Goal: Task Accomplishment & Management: Manage account settings

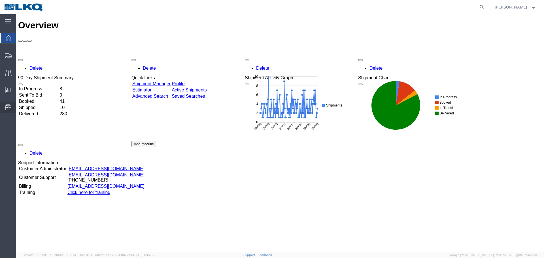
click at [0, 0] on span "Location Appointment" at bounding box center [0, 0] width 0 height 0
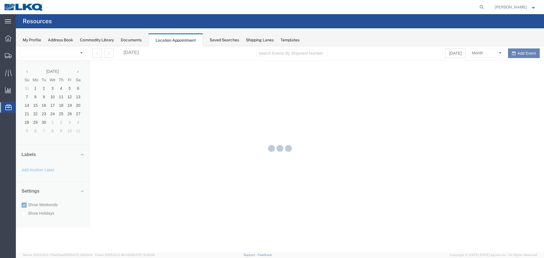
select select "28018"
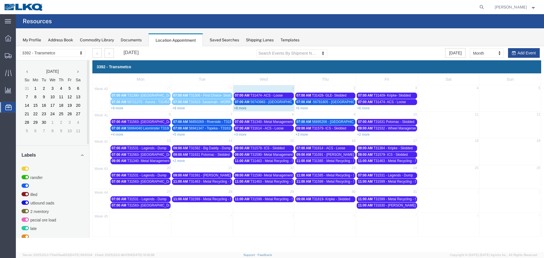
click at [242, 109] on link "+8 more" at bounding box center [240, 108] width 12 height 4
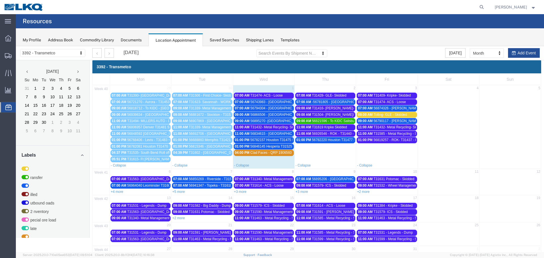
click at [262, 103] on span "56743983 - [GEOGRAPHIC_DATA] - T31469 - Palletized" at bounding box center [292, 102] width 85 height 4
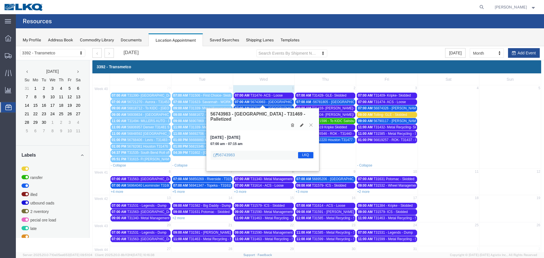
click at [311, 123] on icon at bounding box center [310, 124] width 3 height 3
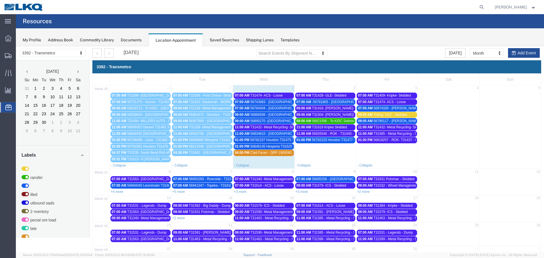
click at [276, 128] on span "T31432- Metal Recycling- Skidded" at bounding box center [276, 127] width 52 height 4
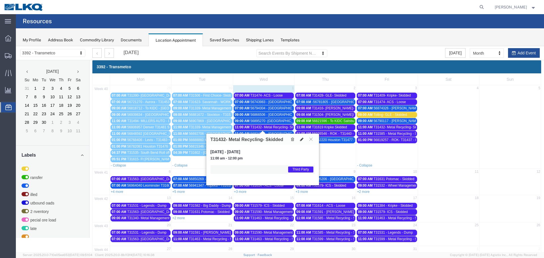
click at [299, 139] on button at bounding box center [302, 139] width 8 height 6
select select "1"
select select "23"
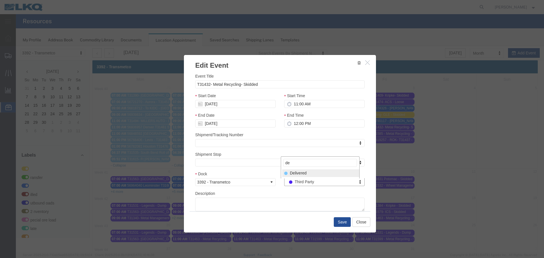
type input "de"
select select "40"
click at [336, 224] on button "Save" at bounding box center [342, 222] width 17 height 10
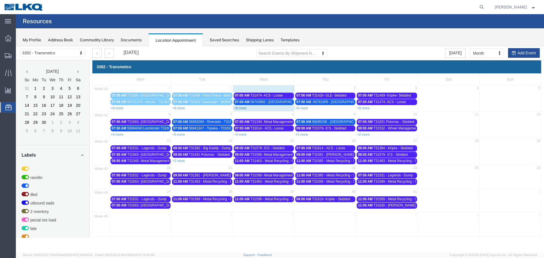
click at [242, 108] on link "+8 more" at bounding box center [240, 108] width 12 height 4
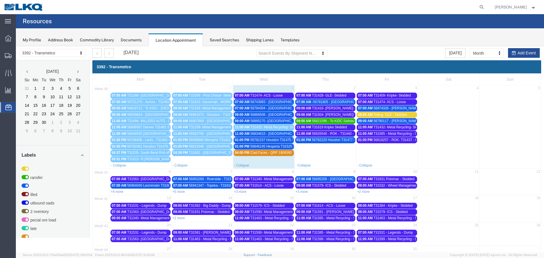
click at [265, 101] on span "56743983 - [GEOGRAPHIC_DATA] - T31469 - Palletized" at bounding box center [292, 102] width 85 height 4
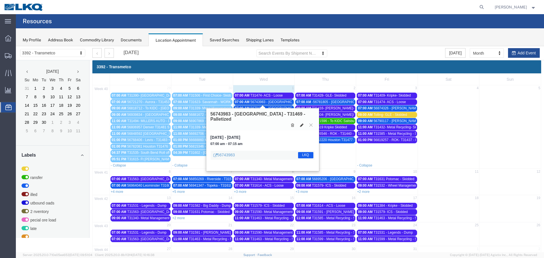
click at [300, 123] on icon at bounding box center [301, 125] width 3 height 4
select select "1"
select select "22"
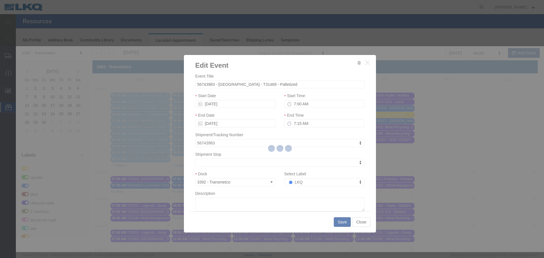
click at [300, 185] on div at bounding box center [280, 149] width 528 height 206
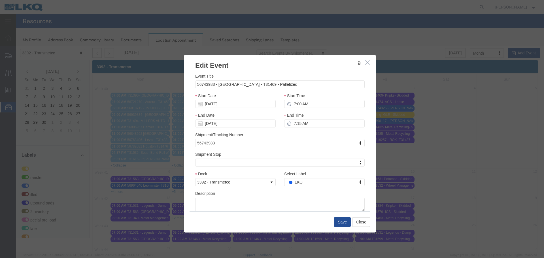
select select
drag, startPoint x: 316, startPoint y: 231, endPoint x: 300, endPoint y: 185, distance: 48.8
type input "de"
select select "40"
click at [337, 224] on button "Save" at bounding box center [342, 222] width 17 height 10
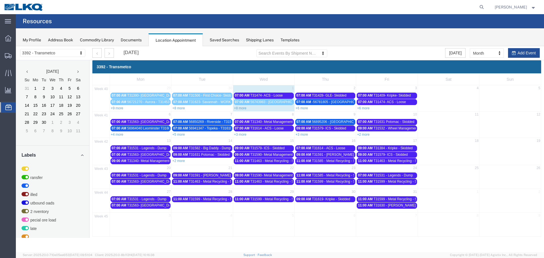
click at [239, 110] on div "+8 more" at bounding box center [263, 108] width 61 height 6
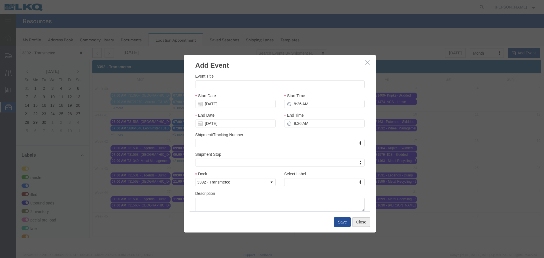
click at [366, 224] on button "Close" at bounding box center [361, 222] width 18 height 10
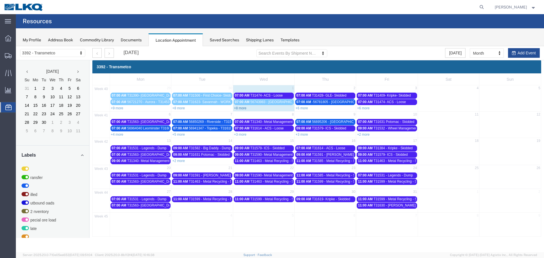
click at [245, 109] on link "+8 more" at bounding box center [240, 108] width 12 height 4
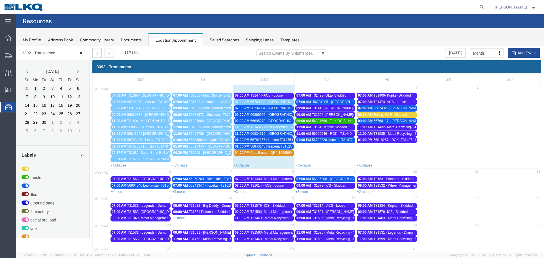
click at [273, 110] on div "07:00 AM 56794304 - [GEOGRAPHIC_DATA] - T31499 - Palletized" at bounding box center [264, 108] width 58 height 4
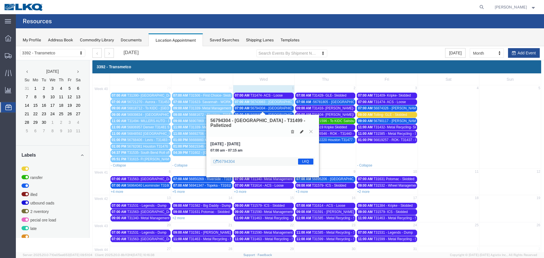
click at [299, 129] on button at bounding box center [302, 132] width 8 height 6
select select "1"
select select "22"
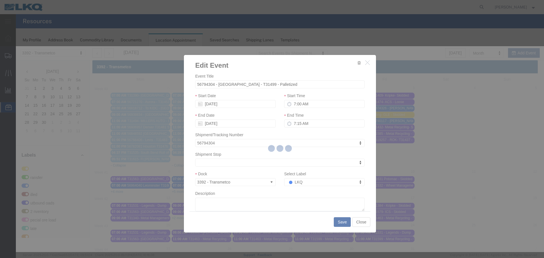
select select
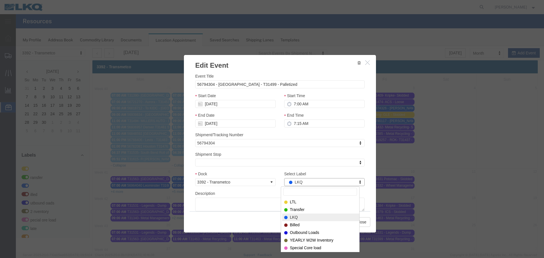
drag, startPoint x: 329, startPoint y: 229, endPoint x: 313, endPoint y: 183, distance: 48.8
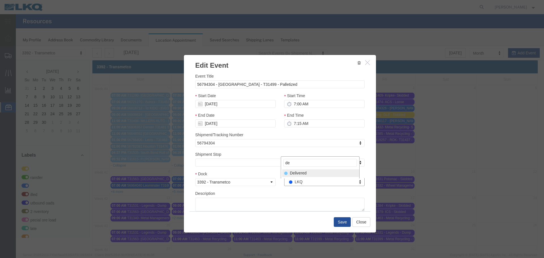
type input "de"
select select "40"
click at [338, 222] on button "Save" at bounding box center [342, 222] width 17 height 10
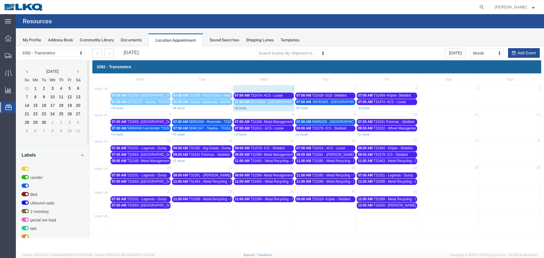
click at [242, 109] on link "+8 more" at bounding box center [240, 108] width 12 height 4
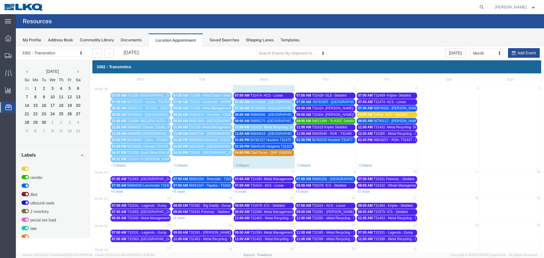
click at [267, 110] on span "56794304 - [GEOGRAPHIC_DATA] - T31499 - Palletized" at bounding box center [292, 108] width 85 height 4
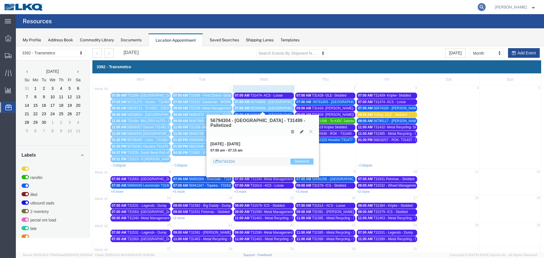
click at [482, 8] on icon at bounding box center [482, 7] width 8 height 8
type input "56794304"
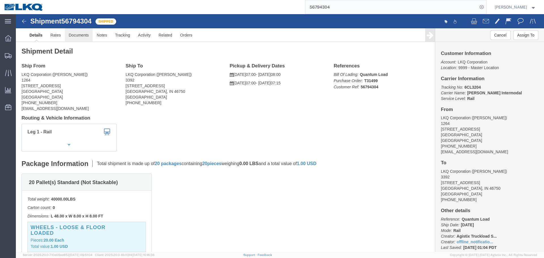
click link "Documents"
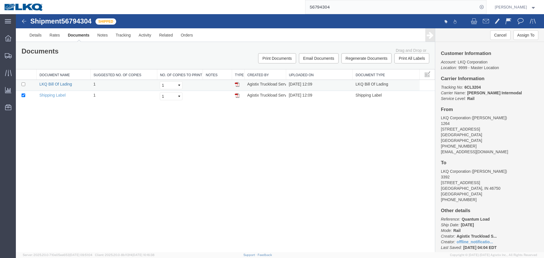
click at [48, 84] on link "LKQ Bill Of Lading" at bounding box center [55, 84] width 33 height 5
click at [47, 95] on link "Shipping Label" at bounding box center [52, 95] width 26 height 5
click at [0, 0] on span "Location Appointment" at bounding box center [0, 0] width 0 height 0
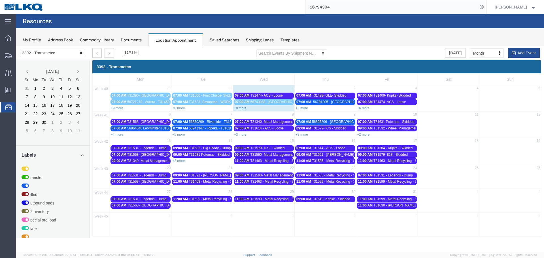
click at [241, 107] on link "+8 more" at bounding box center [240, 108] width 12 height 4
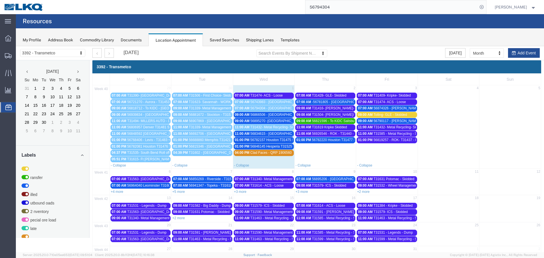
click at [265, 122] on span "56895270 -[GEOGRAPHIC_DATA] - T31578 - Palletized" at bounding box center [292, 121] width 84 height 4
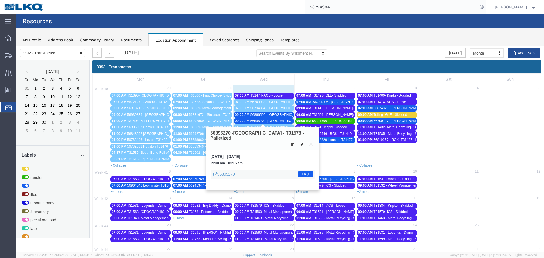
click at [301, 143] on icon at bounding box center [301, 145] width 3 height 4
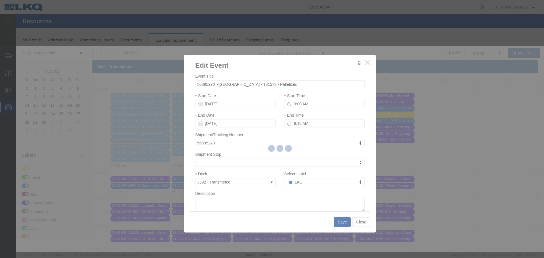
select select
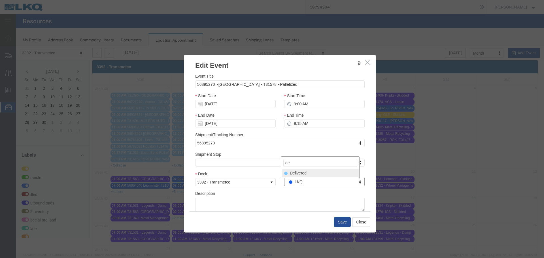
type input "de"
select select "40"
click at [336, 223] on button "Save" at bounding box center [342, 222] width 17 height 10
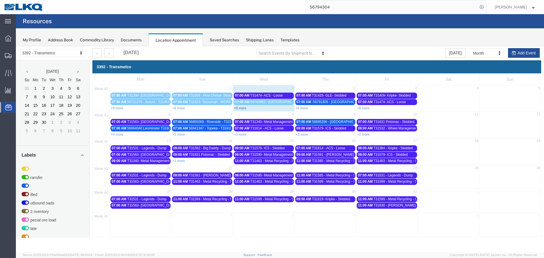
click at [241, 109] on link "+8 more" at bounding box center [240, 108] width 12 height 4
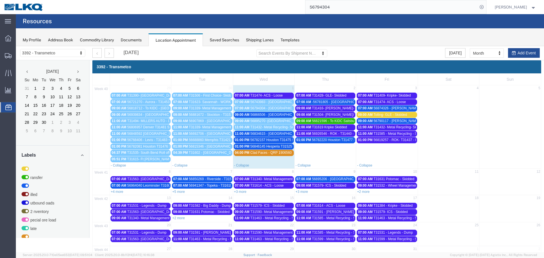
click at [269, 117] on link "09:00 AM 56866506 - [GEOGRAPHIC_DATA] - T31558 - Palletized" at bounding box center [264, 115] width 60 height 6
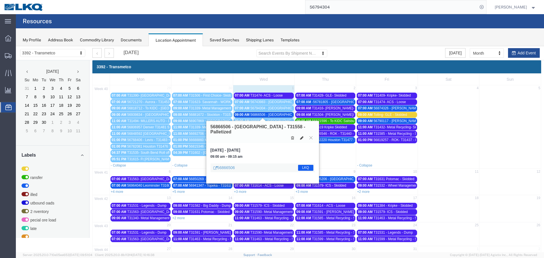
click at [302, 136] on icon at bounding box center [301, 138] width 3 height 4
select select "100"
select select "1"
select select "22"
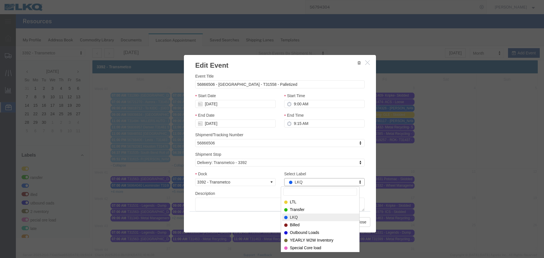
drag, startPoint x: 311, startPoint y: 229, endPoint x: 295, endPoint y: 183, distance: 48.8
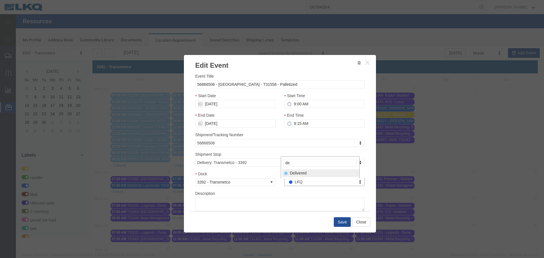
type input "de"
select select "40"
click at [337, 223] on button "Save" at bounding box center [342, 222] width 17 height 10
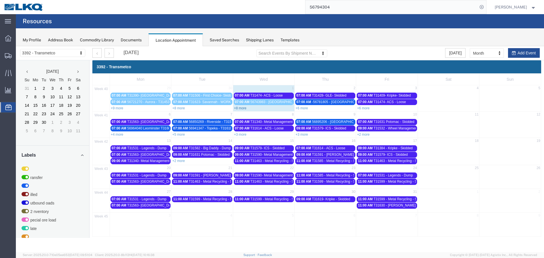
click at [243, 110] on link "+8 more" at bounding box center [240, 108] width 12 height 4
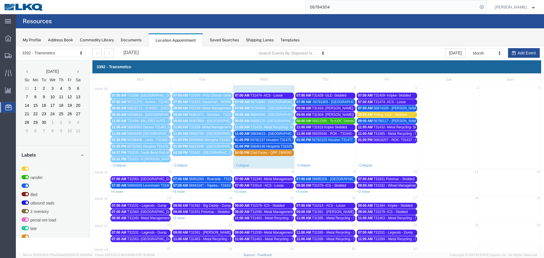
click at [253, 94] on span "T31474- ACS - Loose" at bounding box center [266, 95] width 32 height 4
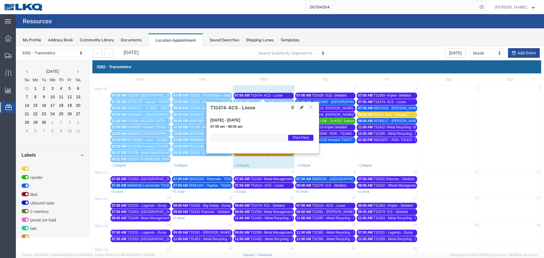
click at [300, 109] on icon at bounding box center [301, 107] width 3 height 4
select select "1"
select select "23"
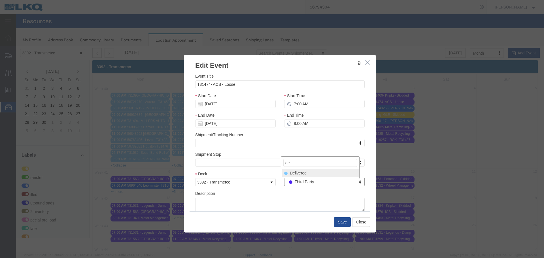
type input "de"
select select "40"
click at [337, 221] on button "Save" at bounding box center [342, 222] width 17 height 10
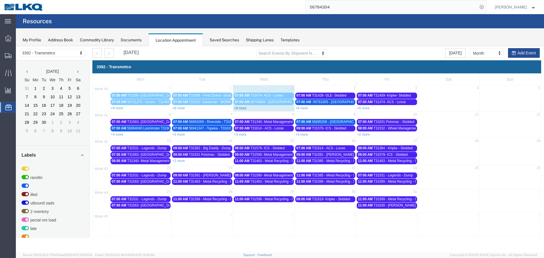
click at [237, 109] on link "+8 more" at bounding box center [240, 108] width 12 height 4
